Goal: Information Seeking & Learning: Learn about a topic

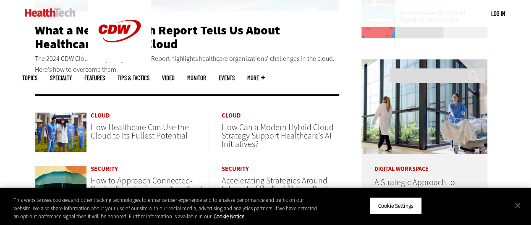
scroll to position [587, 0]
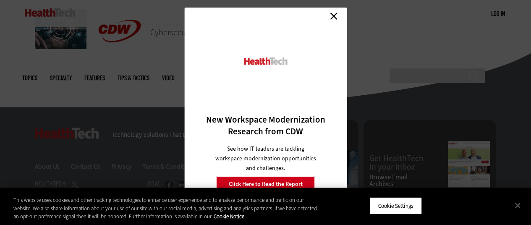
click at [333, 14] on link "Close" at bounding box center [333, 16] width 13 height 13
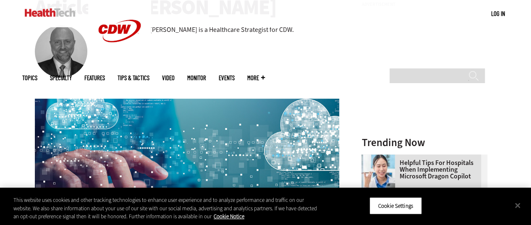
scroll to position [42, 0]
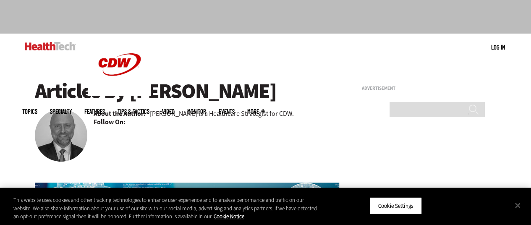
click at [67, 49] on img at bounding box center [50, 46] width 51 height 8
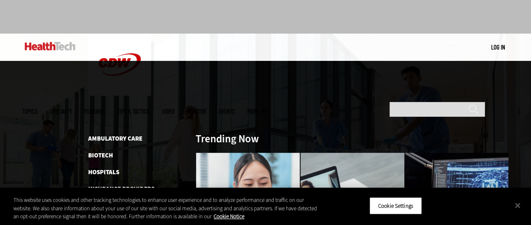
scroll to position [84, 0]
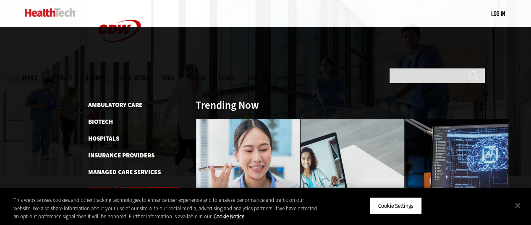
click at [157, 185] on link "Medical Devices & Equipment" at bounding box center [133, 189] width 91 height 8
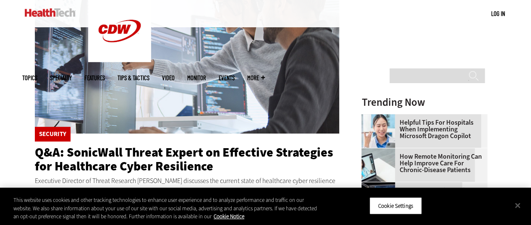
scroll to position [210, 0]
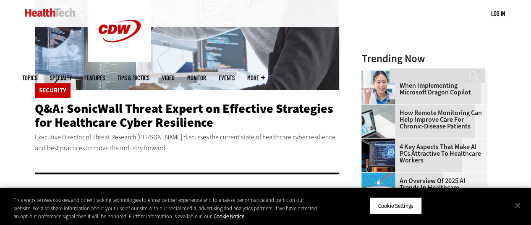
click at [157, 124] on span "Q&A: SonicWall Threat Expert on Effective Strategies for Healthcare Cyber Resil…" at bounding box center [184, 115] width 298 height 31
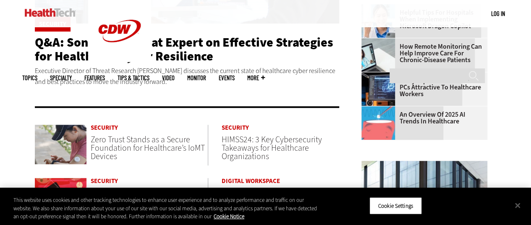
scroll to position [336, 0]
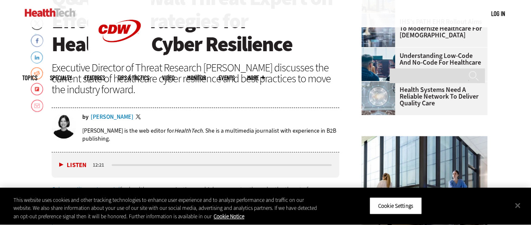
scroll to position [377, 0]
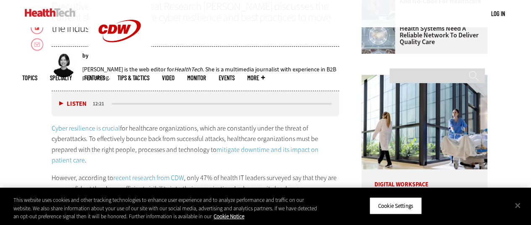
click at [108, 54] on div "[PERSON_NAME]" at bounding box center [112, 56] width 43 height 6
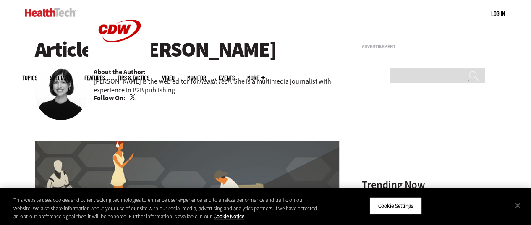
scroll to position [84, 0]
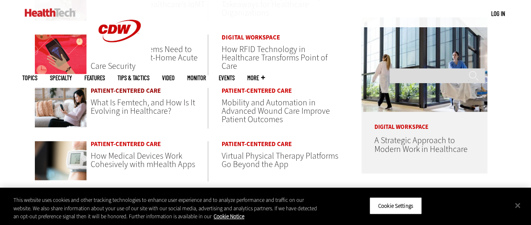
click at [134, 89] on link "Patient-Centered Care" at bounding box center [149, 91] width 117 height 6
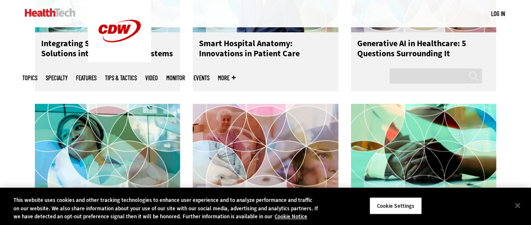
scroll to position [587, 0]
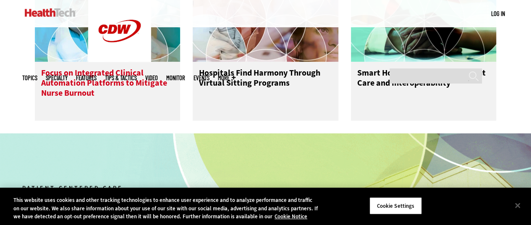
click at [81, 68] on h3 "Focus on Integrated Clinical Automation Platforms to Mitigate Nurse Burnout" at bounding box center [107, 85] width 133 height 34
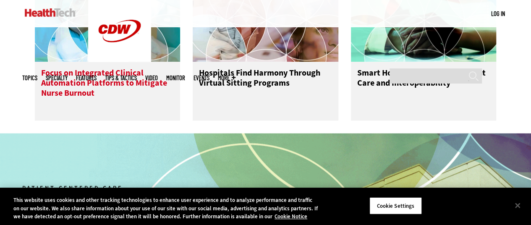
click at [82, 71] on h3 "Focus on Integrated Clinical Automation Platforms to Mitigate Nurse Burnout" at bounding box center [107, 85] width 133 height 34
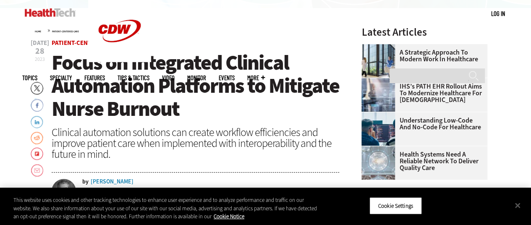
scroll to position [294, 0]
